Goal: Download file/media

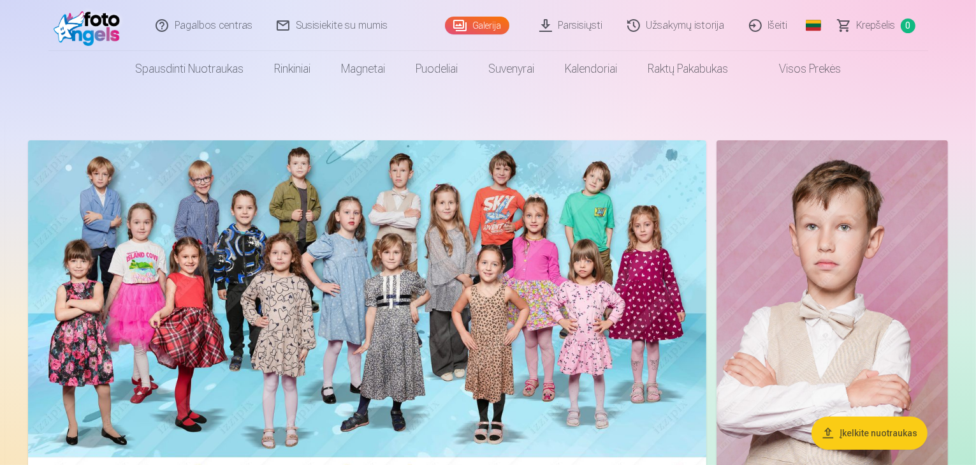
click at [578, 25] on link "Parsisiųsti" at bounding box center [572, 25] width 88 height 51
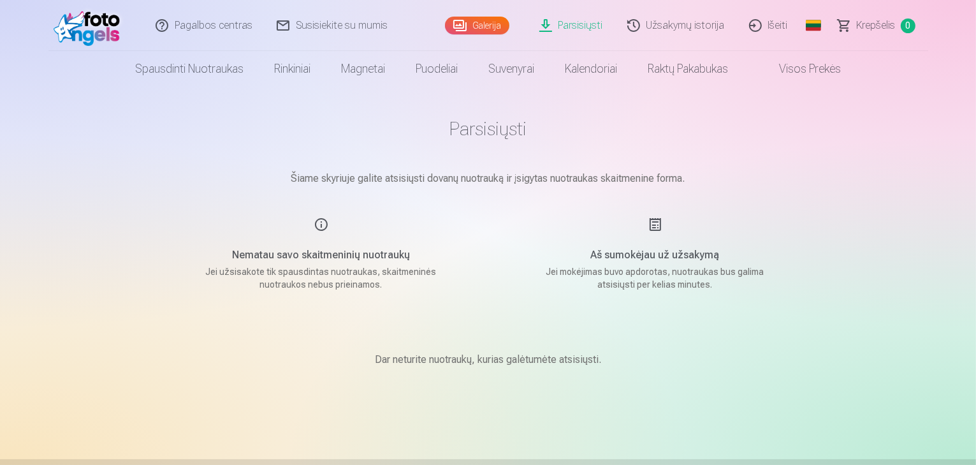
drag, startPoint x: 342, startPoint y: 244, endPoint x: 418, endPoint y: 301, distance: 94.8
click at [418, 301] on main "Parsisiųsti Šiame skyriuje galite atsisiųsti dovanų nuotrauką ir įsigytas nuotr…" at bounding box center [489, 258] width 638 height 342
click at [589, 31] on link "Parsisiųsti" at bounding box center [572, 25] width 88 height 51
click at [458, 22] on link "Galerija" at bounding box center [477, 26] width 64 height 18
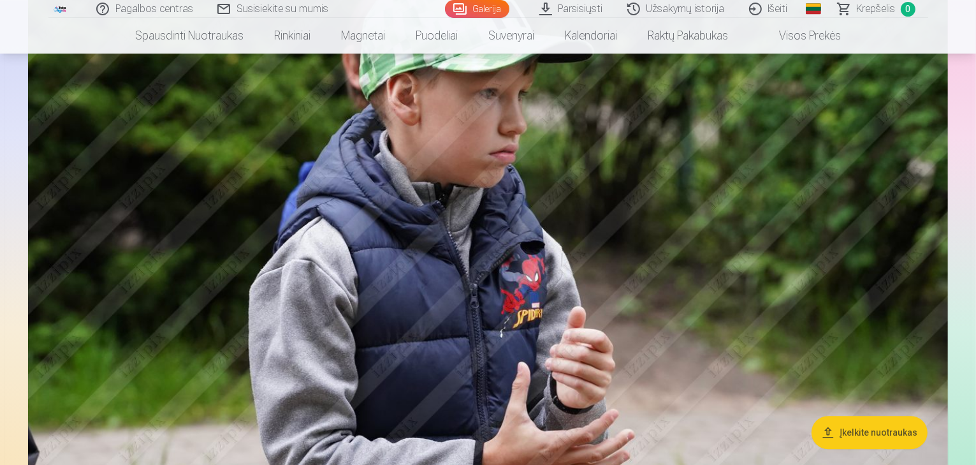
scroll to position [3333, 0]
click at [596, 8] on link "Parsisiųsti" at bounding box center [572, 9] width 88 height 18
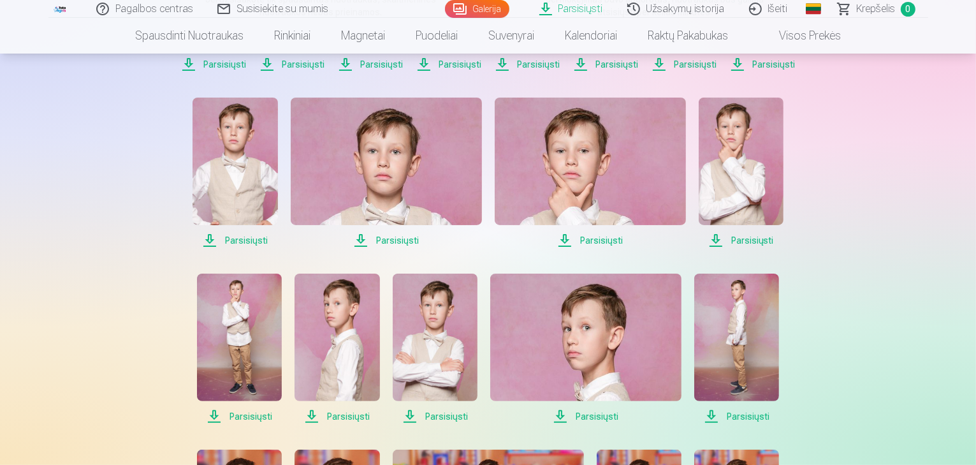
scroll to position [272, 0]
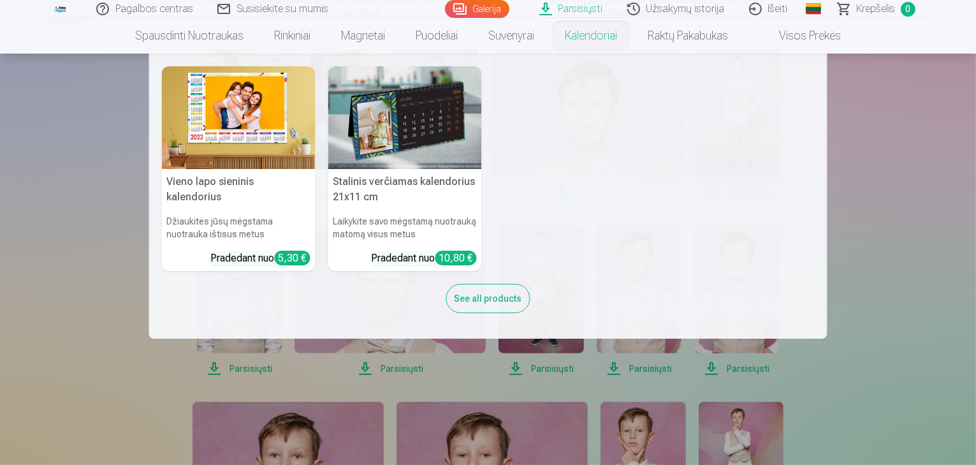
click at [881, 273] on nav "Vieno lapo sieninis [PERSON_NAME] jūsų mėgstama nuotrauka ištisus metus Pradeda…" at bounding box center [488, 196] width 976 height 285
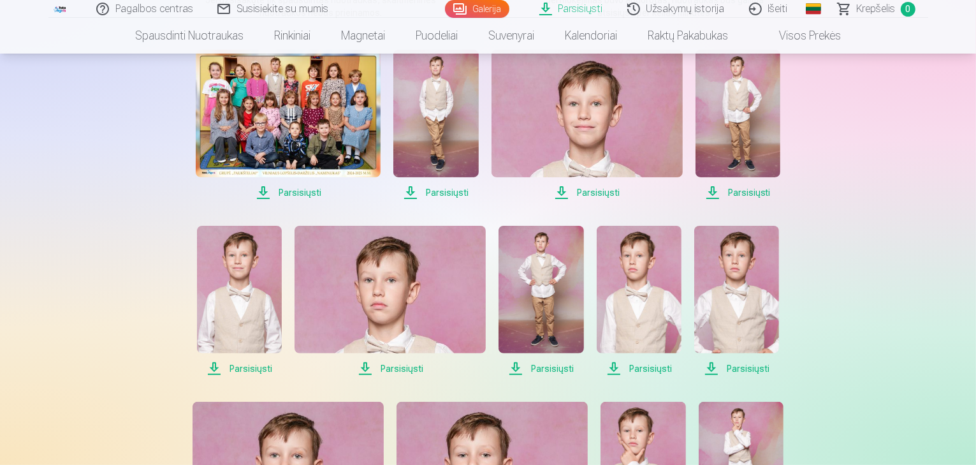
click at [245, 331] on img at bounding box center [239, 290] width 85 height 128
